Goal: Task Accomplishment & Management: Complete application form

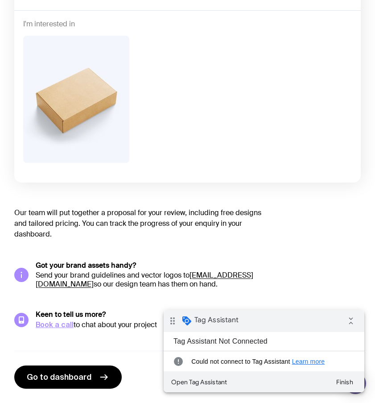
scroll to position [195, 0]
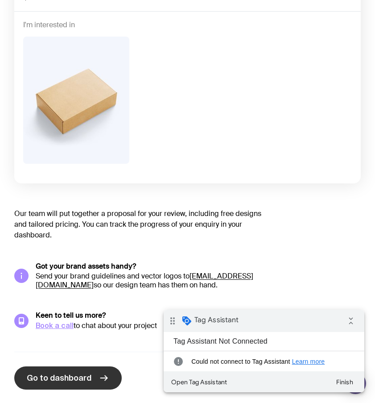
click at [73, 384] on link "Go to dashboard" at bounding box center [67, 377] width 107 height 23
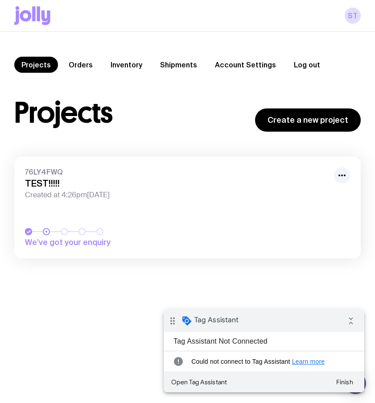
click at [301, 62] on button "Log out" at bounding box center [307, 65] width 41 height 16
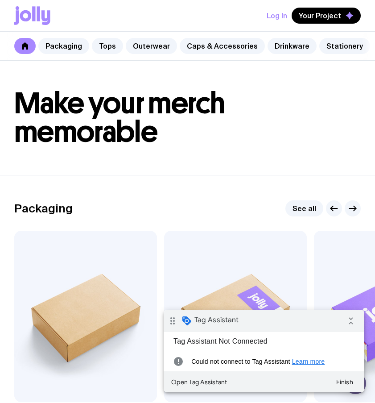
click at [279, 13] on button "Log In" at bounding box center [277, 16] width 21 height 16
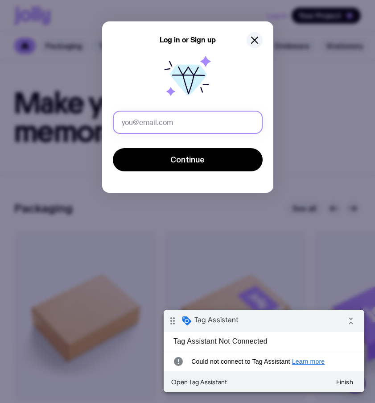
click at [147, 123] on input "text" at bounding box center [188, 122] width 150 height 23
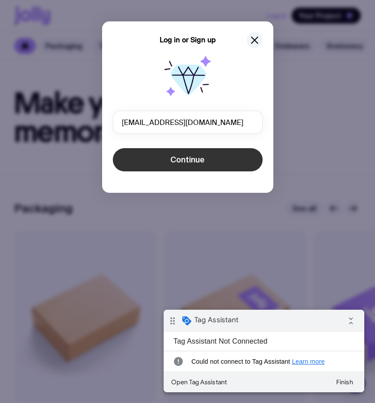
type input "[EMAIL_ADDRESS][DOMAIN_NAME]"
click at [141, 159] on button "Continue" at bounding box center [188, 159] width 150 height 23
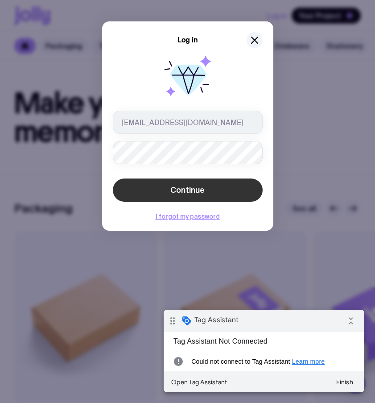
click at [139, 182] on button "Continue" at bounding box center [188, 189] width 150 height 23
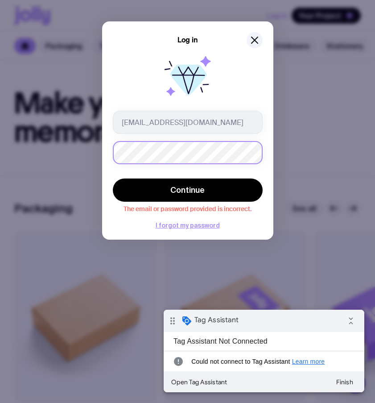
click at [0, 120] on div "Log in [EMAIL_ADDRESS][DOMAIN_NAME] Continue The email or password provided is …" at bounding box center [187, 201] width 375 height 403
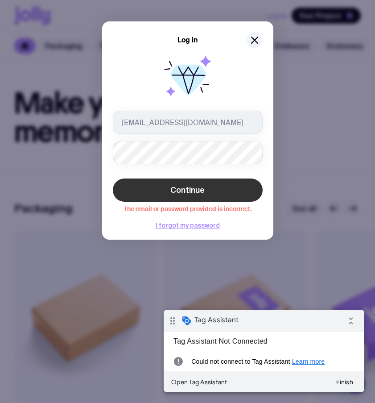
click at [127, 185] on button "Continue" at bounding box center [188, 189] width 150 height 23
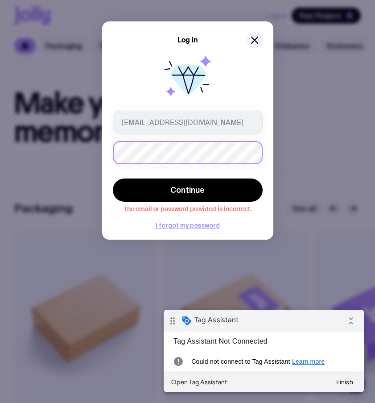
click at [0, 131] on div "Log in [EMAIL_ADDRESS][DOMAIN_NAME] Continue The email or password provided is …" at bounding box center [187, 201] width 375 height 403
click at [113, 178] on button "Continue" at bounding box center [188, 189] width 150 height 23
click at [255, 43] on icon "button" at bounding box center [254, 40] width 11 height 11
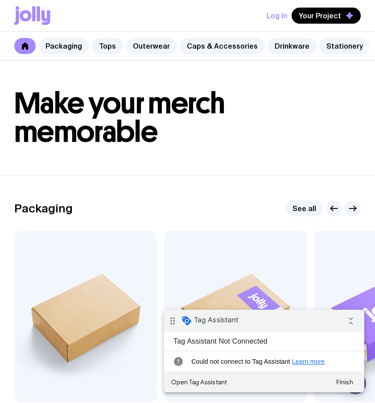
click at [282, 20] on button "Log In" at bounding box center [277, 16] width 21 height 16
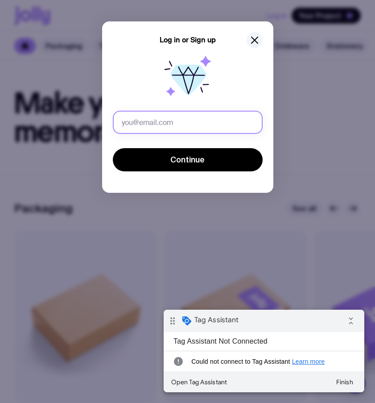
click at [178, 115] on input "text" at bounding box center [188, 122] width 150 height 23
click at [177, 126] on input "text" at bounding box center [188, 122] width 150 height 23
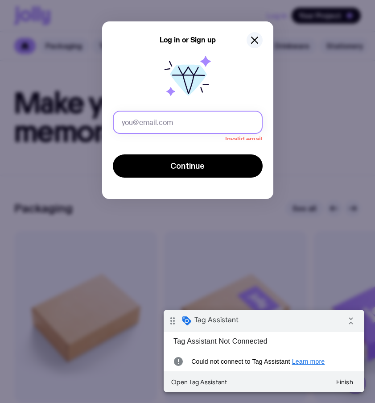
type input "[PERSON_NAME][EMAIL_ADDRESS][PERSON_NAME][DOMAIN_NAME]"
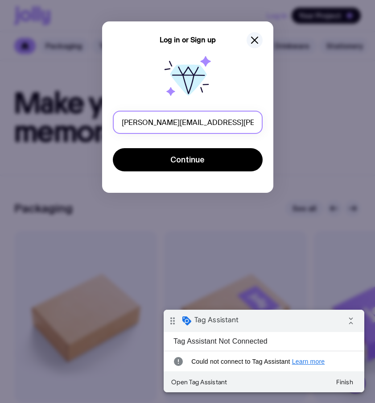
drag, startPoint x: 197, startPoint y: 122, endPoint x: 0, endPoint y: 28, distance: 217.8
click at [0, 54] on div "Log in or Sign up [PERSON_NAME][EMAIL_ADDRESS][PERSON_NAME][DOMAIN_NAME] Contin…" at bounding box center [187, 201] width 375 height 403
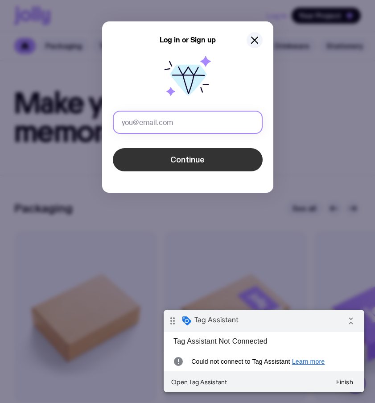
type input "[PERSON_NAME][EMAIL_ADDRESS][PERSON_NAME][DOMAIN_NAME]"
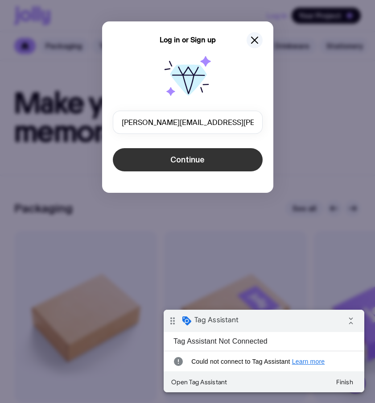
click at [198, 164] on span "Continue" at bounding box center [187, 159] width 34 height 11
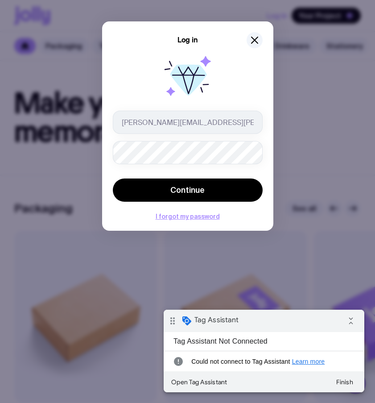
click at [262, 130] on div "[PERSON_NAME][EMAIL_ADDRESS][PERSON_NAME][DOMAIN_NAME]" at bounding box center [188, 122] width 150 height 23
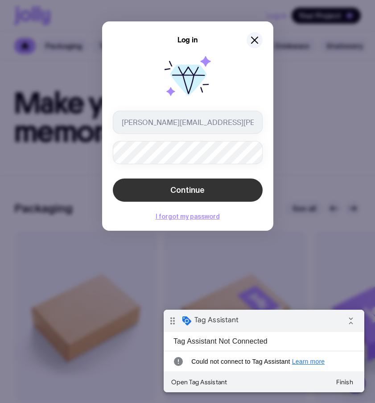
click at [199, 184] on button "Continue" at bounding box center [188, 189] width 150 height 23
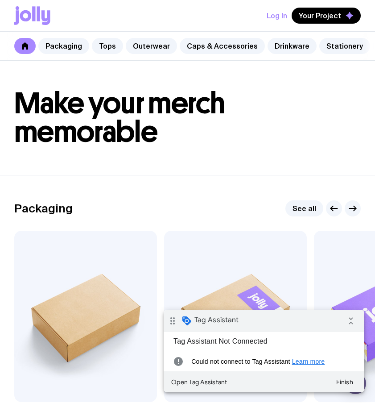
click at [283, 18] on button "Log In" at bounding box center [277, 16] width 21 height 16
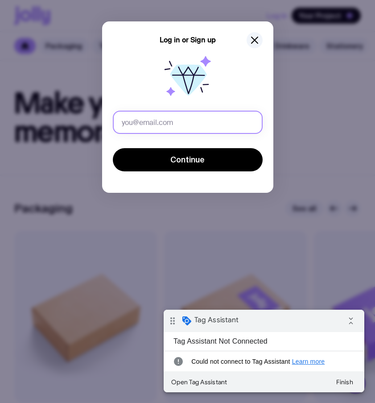
type input "[PERSON_NAME][EMAIL_ADDRESS][PERSON_NAME][DOMAIN_NAME]"
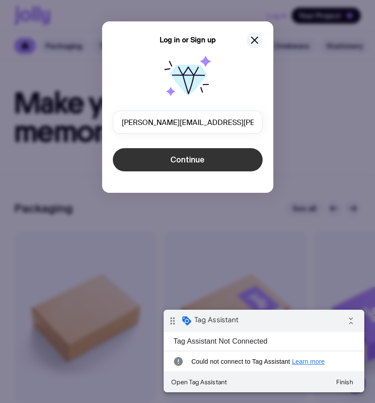
click at [185, 162] on span "Continue" at bounding box center [187, 159] width 34 height 11
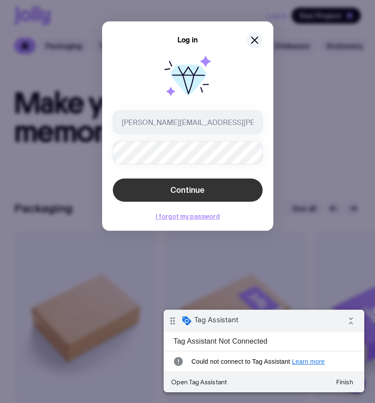
click at [181, 184] on button "Continue" at bounding box center [188, 189] width 150 height 23
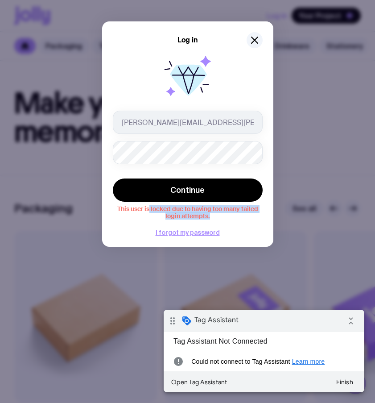
drag, startPoint x: 149, startPoint y: 209, endPoint x: 222, endPoint y: 215, distance: 73.8
click at [221, 215] on span "This user is locked due to having too many failed login attempts." at bounding box center [188, 211] width 150 height 16
click at [223, 215] on span "This user is locked due to having too many failed login attempts." at bounding box center [188, 211] width 150 height 16
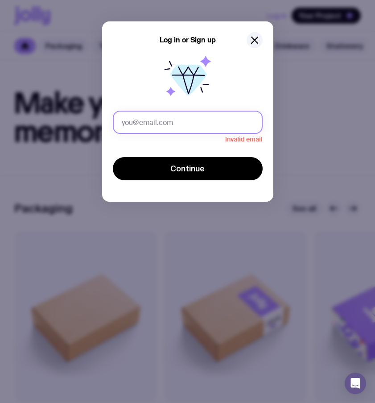
type input "[PERSON_NAME][EMAIL_ADDRESS][PERSON_NAME][DOMAIN_NAME]"
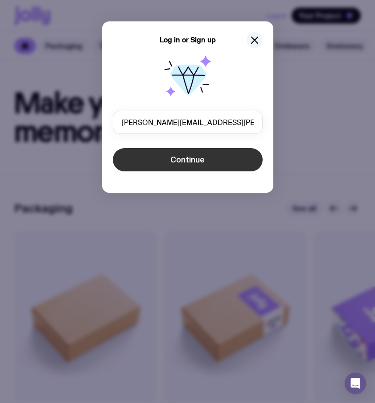
click at [198, 163] on span "Continue" at bounding box center [187, 159] width 34 height 11
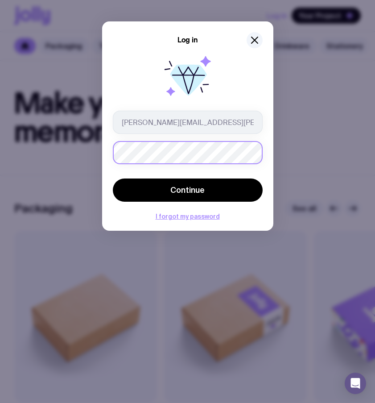
click at [0, 117] on div "Log in sergey.sobko@uinno.io Continue I forgot my password" at bounding box center [187, 201] width 375 height 403
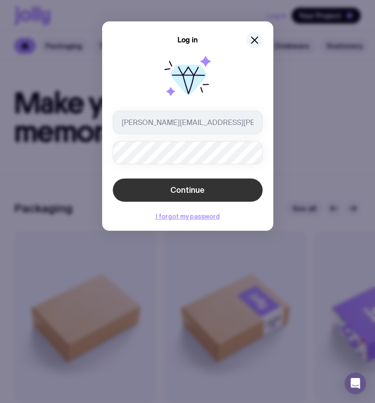
click at [179, 197] on button "Continue" at bounding box center [188, 189] width 150 height 23
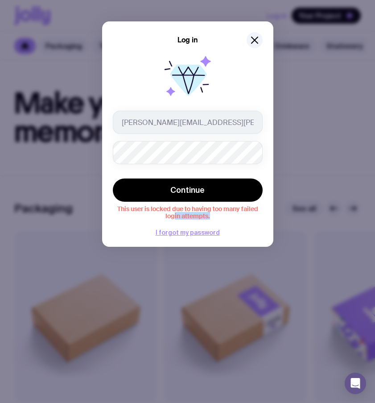
drag, startPoint x: 173, startPoint y: 215, endPoint x: 221, endPoint y: 214, distance: 48.2
click at [218, 215] on span "This user is locked due to having too many failed login attempts." at bounding box center [188, 211] width 150 height 16
click at [223, 214] on span "This user is locked due to having too many failed login attempts." at bounding box center [188, 211] width 150 height 16
click at [260, 35] on div "Log in" at bounding box center [188, 40] width 150 height 16
click at [253, 35] on icon "button" at bounding box center [254, 40] width 11 height 11
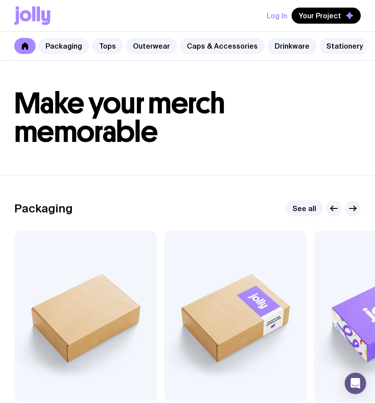
click at [272, 17] on button "Log In" at bounding box center [277, 16] width 21 height 16
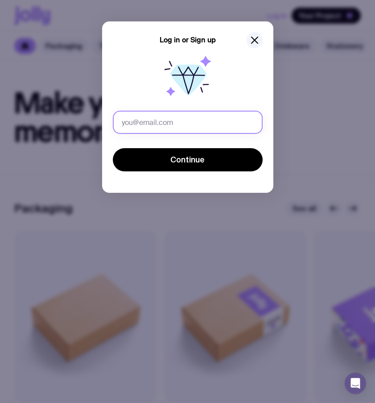
click at [172, 127] on input "text" at bounding box center [188, 122] width 150 height 23
type input "sergbrikov+101@gmail.com"
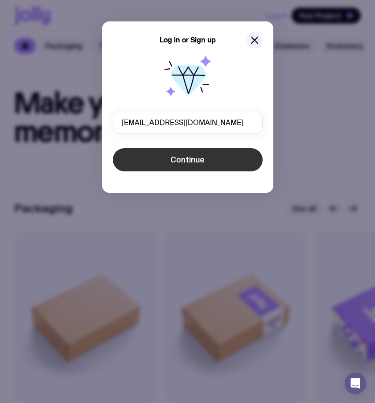
drag, startPoint x: 200, startPoint y: 141, endPoint x: 194, endPoint y: 155, distance: 15.2
click at [199, 144] on form "sergbrikov+101@gmail.com Continue This user is locked due to having too many fa…" at bounding box center [188, 142] width 150 height 62
click at [191, 159] on span "Continue" at bounding box center [187, 159] width 34 height 11
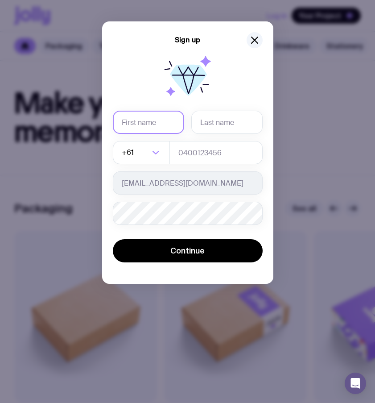
click at [146, 126] on input "text" at bounding box center [148, 122] width 71 height 23
type input "Serg"
type input "е"
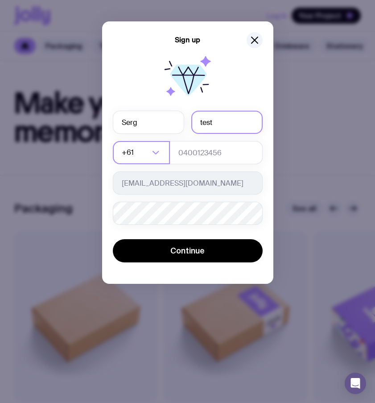
type input "test"
click at [147, 157] on input "Search for option" at bounding box center [143, 152] width 14 height 23
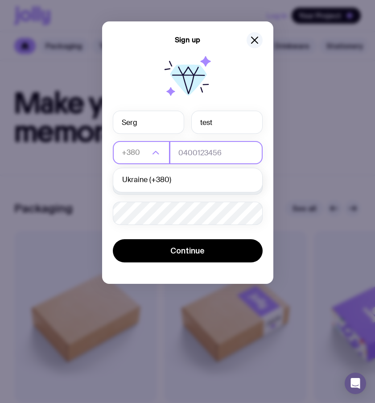
type input "+380"
click at [222, 153] on input "tel" at bounding box center [215, 152] width 93 height 23
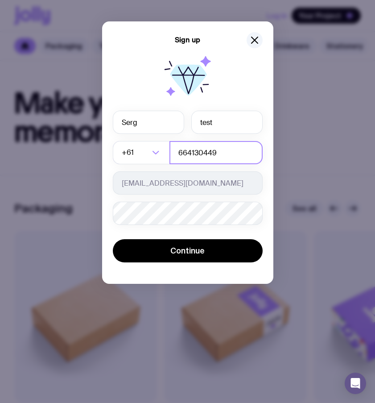
type input "664130449"
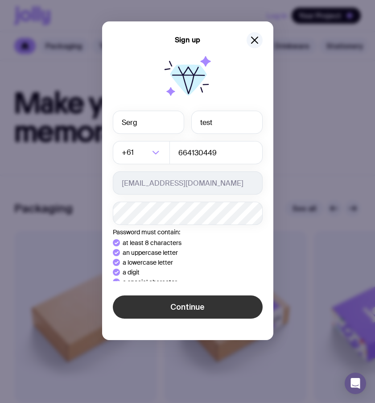
click at [140, 316] on div "Sign up Serg test +61 Loading... 664130449 sergbrikov+101@gmail.com Password mu…" at bounding box center [187, 180] width 171 height 318
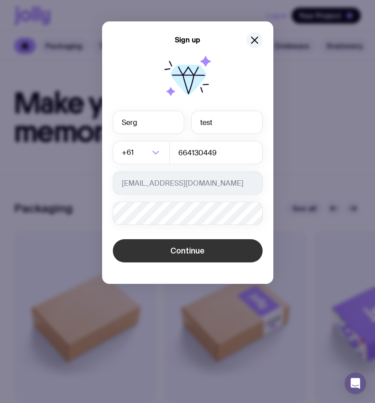
click at [212, 249] on button "Continue" at bounding box center [188, 250] width 150 height 23
